Goal: Transaction & Acquisition: Book appointment/travel/reservation

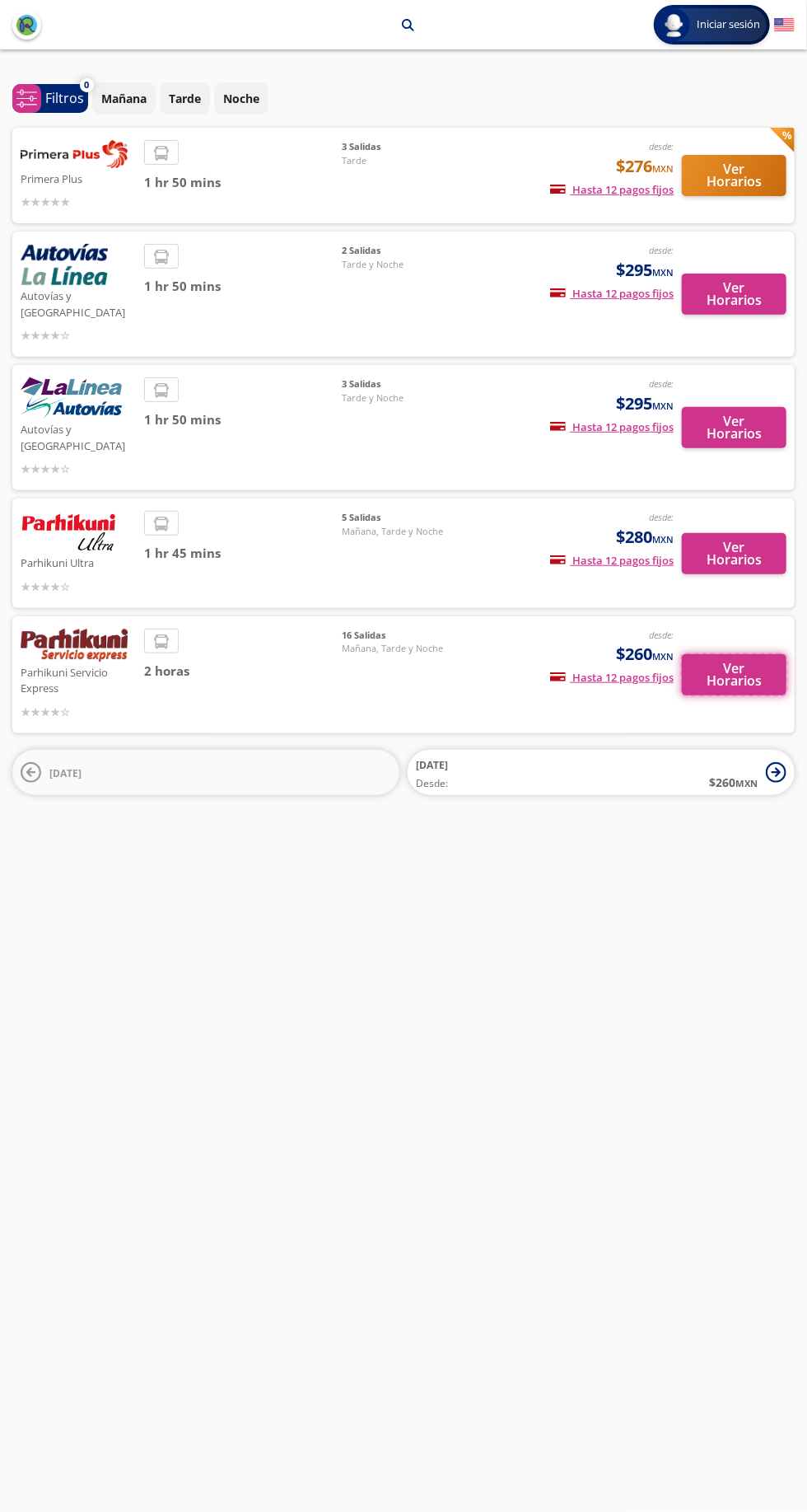
click at [699, 654] on button "Ver Horarios" at bounding box center [734, 675] width 104 height 41
click at [749, 178] on button "Ver Horarios" at bounding box center [734, 175] width 104 height 41
click at [755, 295] on button "Ver Horarios" at bounding box center [734, 294] width 104 height 41
click at [667, 420] on span "Hasta 12 pagos fijos" at bounding box center [611, 426] width 124 height 15
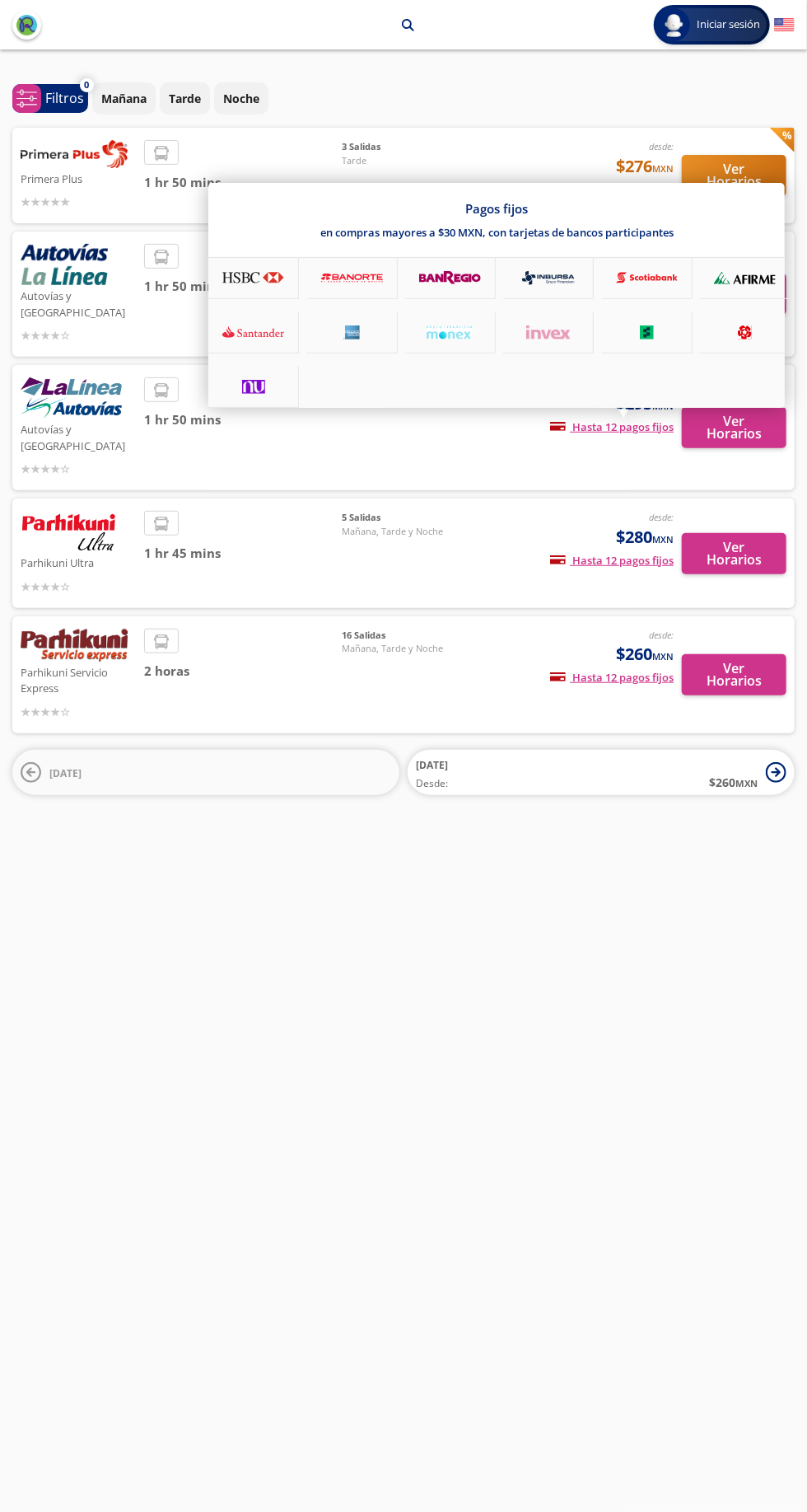
click at [582, 473] on div at bounding box center [403, 756] width 807 height 1512
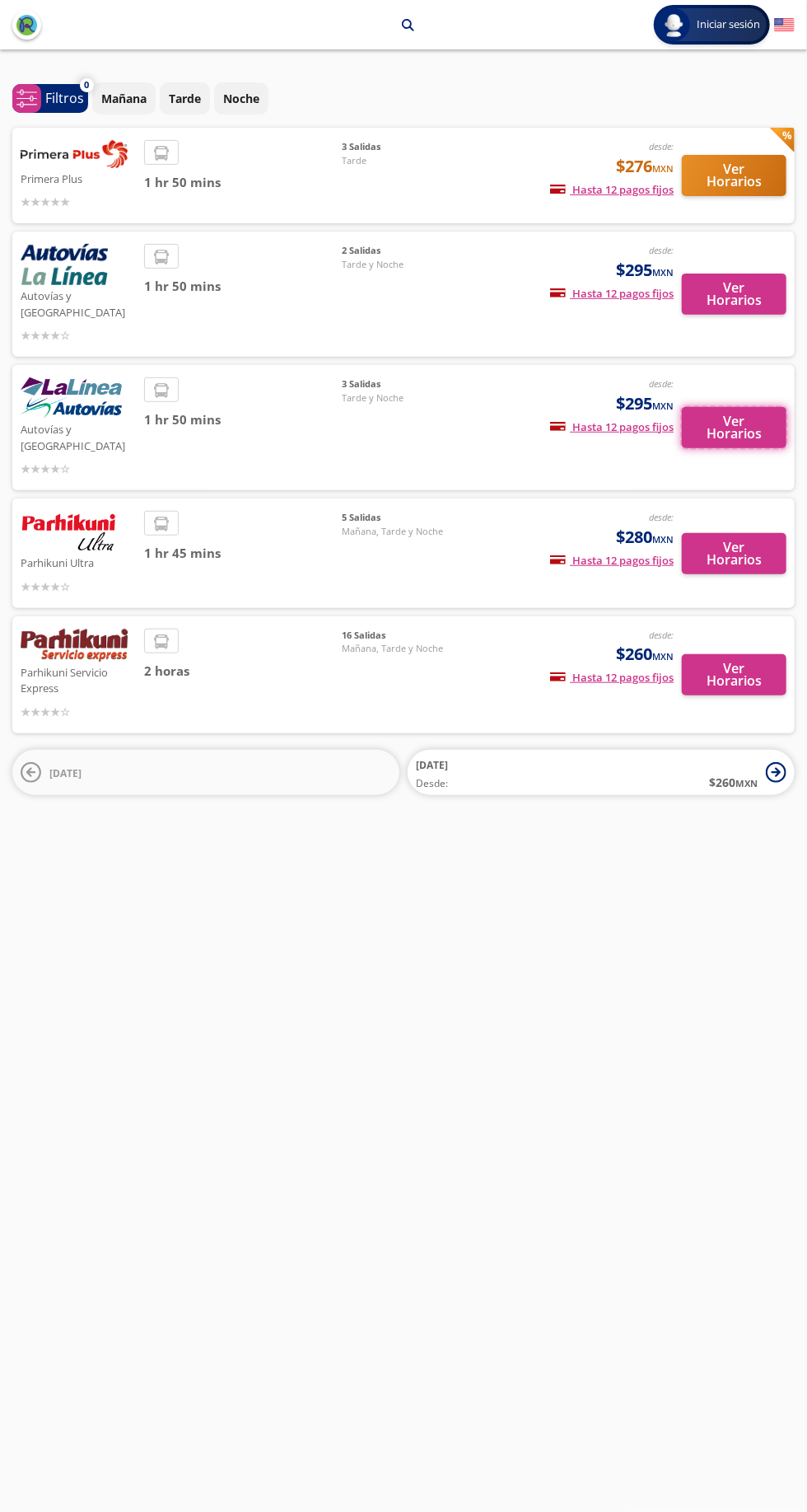
click at [738, 407] on button "Ver Horarios" at bounding box center [734, 427] width 104 height 41
click at [745, 534] on button "Ver Horarios" at bounding box center [734, 554] width 104 height 41
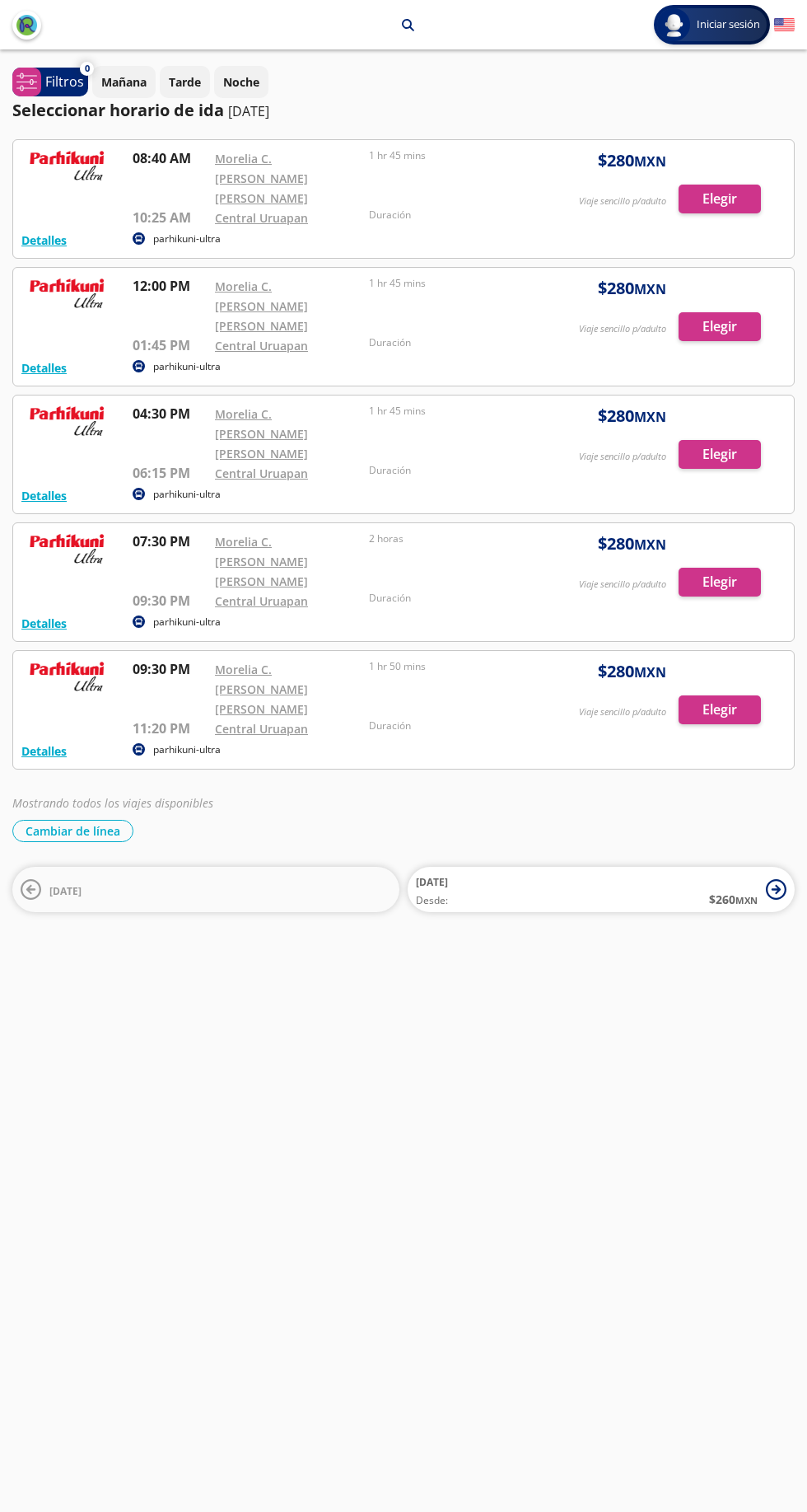
click at [201, 196] on div at bounding box center [404, 199] width 781 height 118
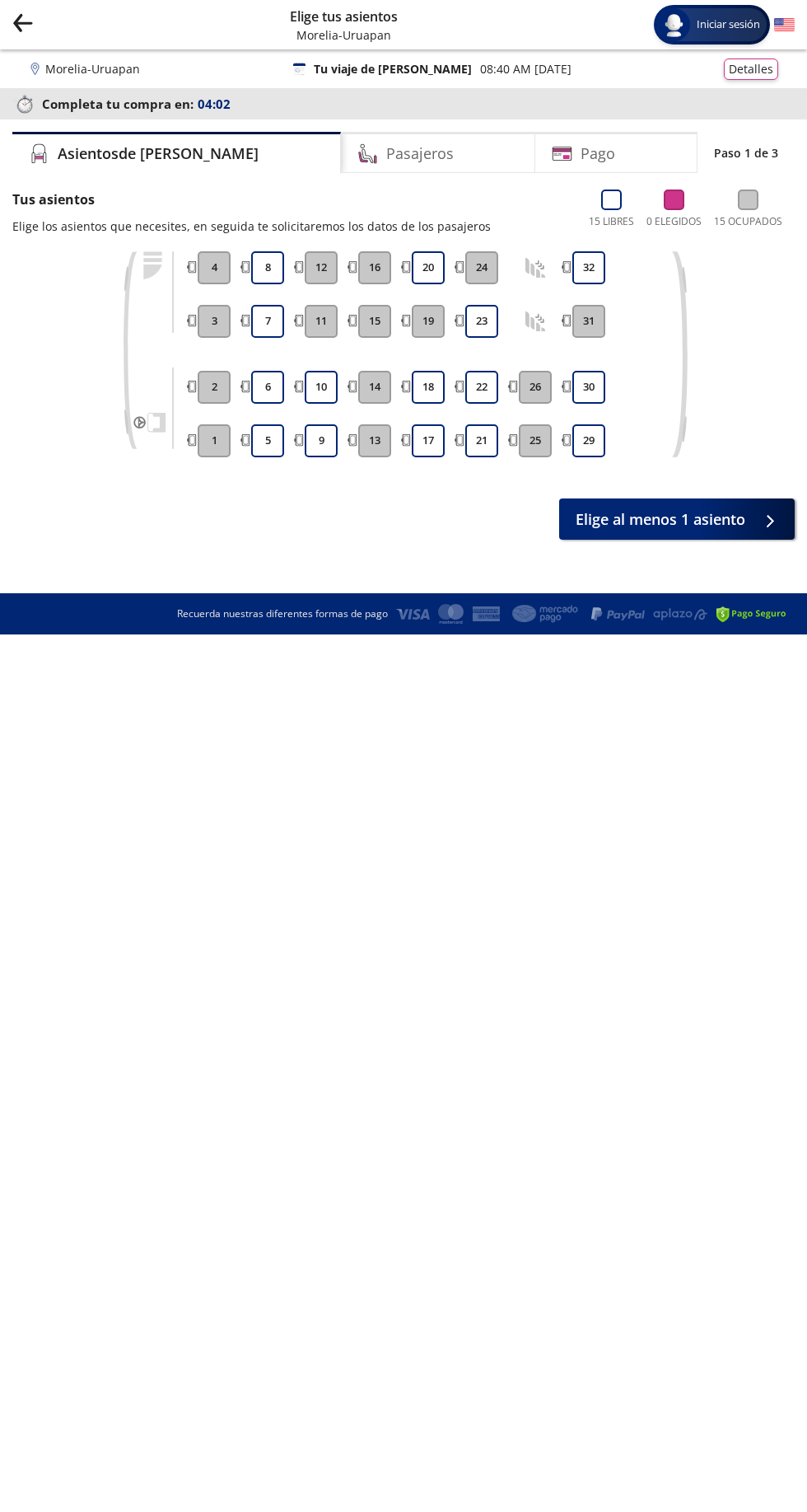
click at [305, 439] on button "9" at bounding box center [321, 441] width 33 height 33
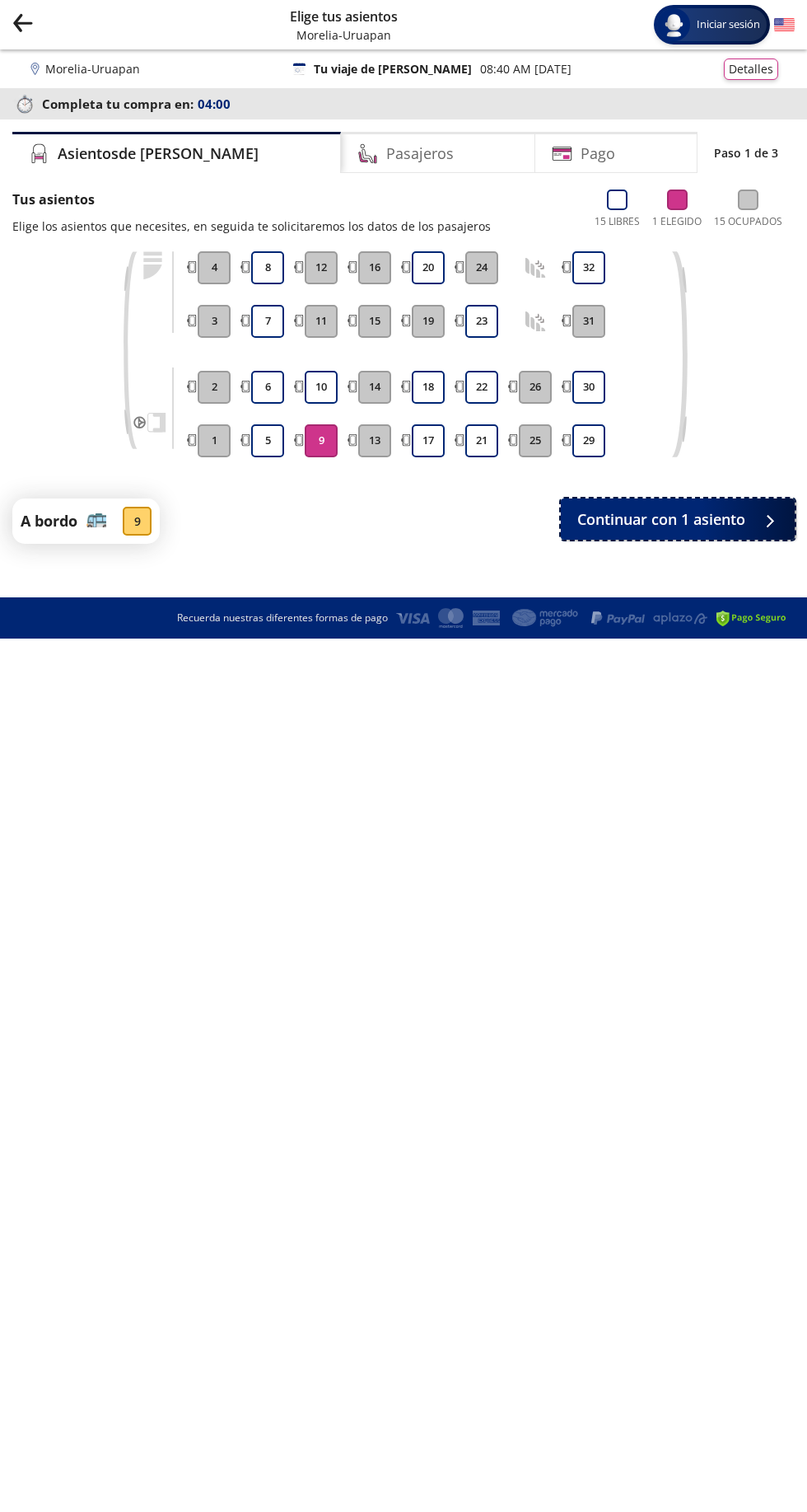
click at [613, 519] on span "Continuar con 1 asiento" at bounding box center [661, 519] width 168 height 22
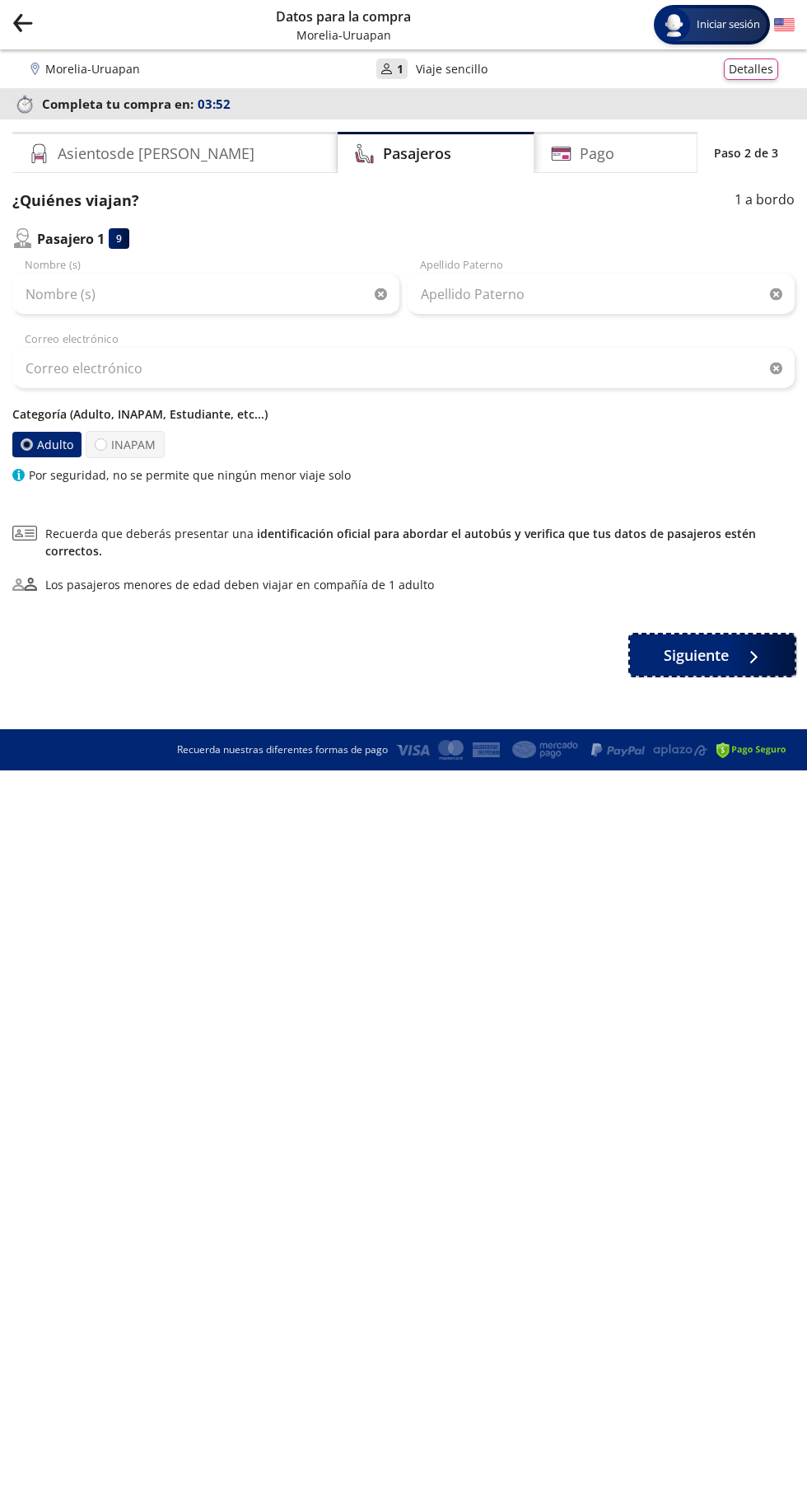
click at [715, 655] on span "Siguiente" at bounding box center [696, 655] width 65 height 22
